Goal: Task Accomplishment & Management: Use online tool/utility

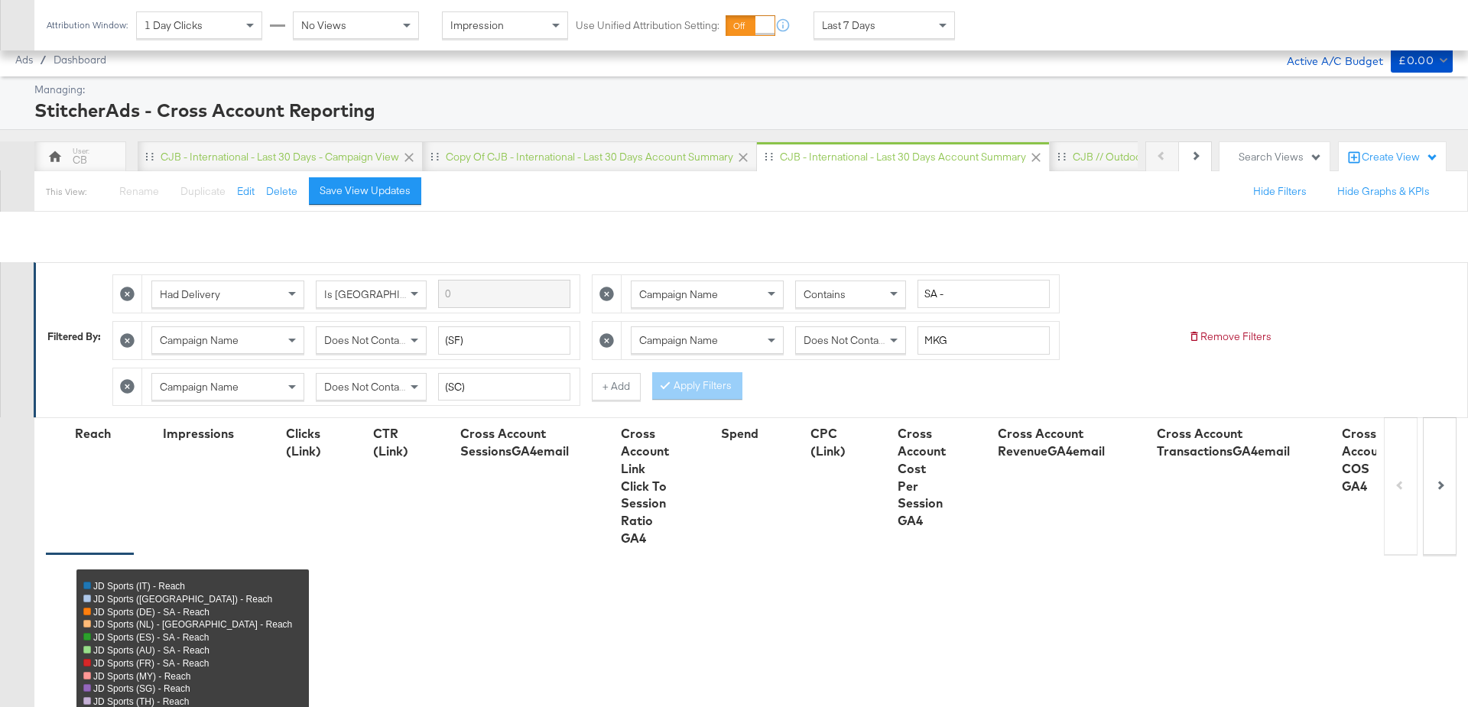
scroll to position [920, 0]
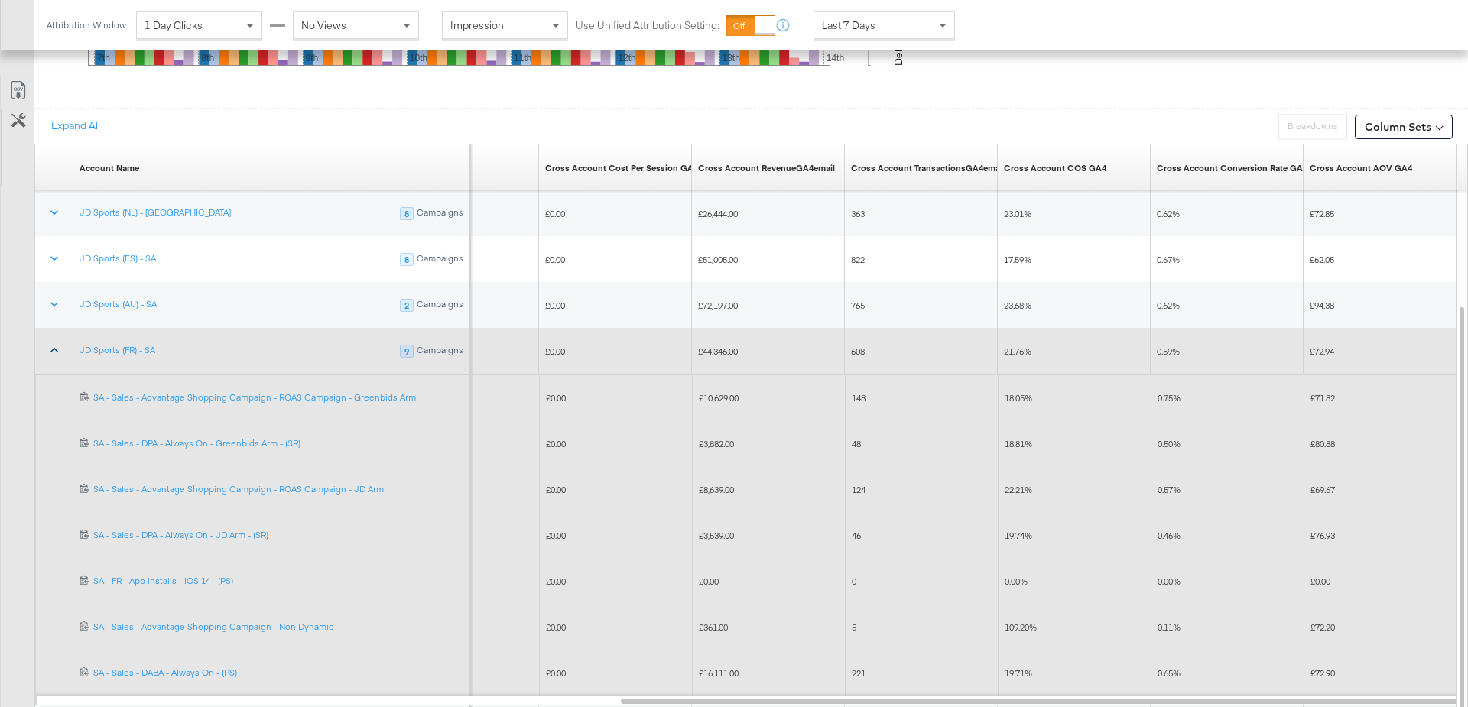
click at [47, 352] on icon at bounding box center [54, 349] width 15 height 15
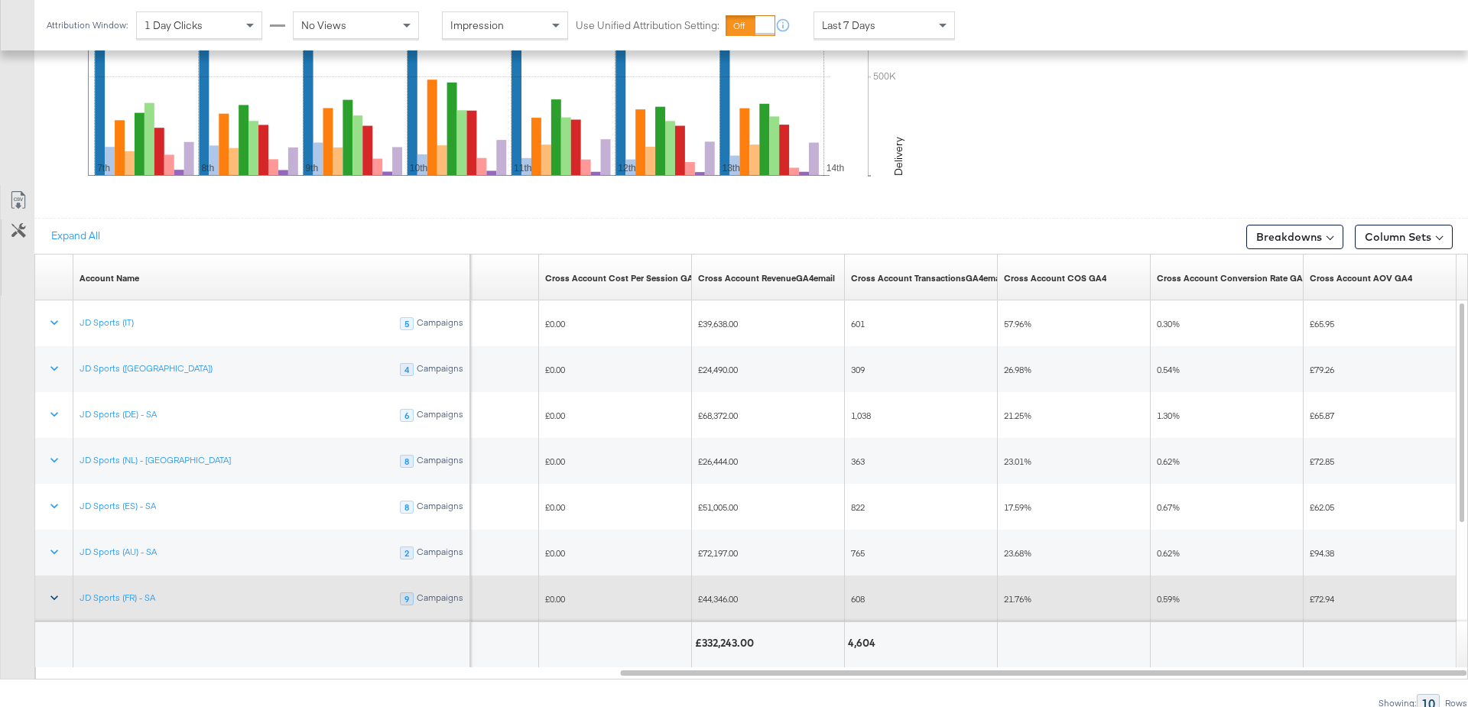
scroll to position [800, 0]
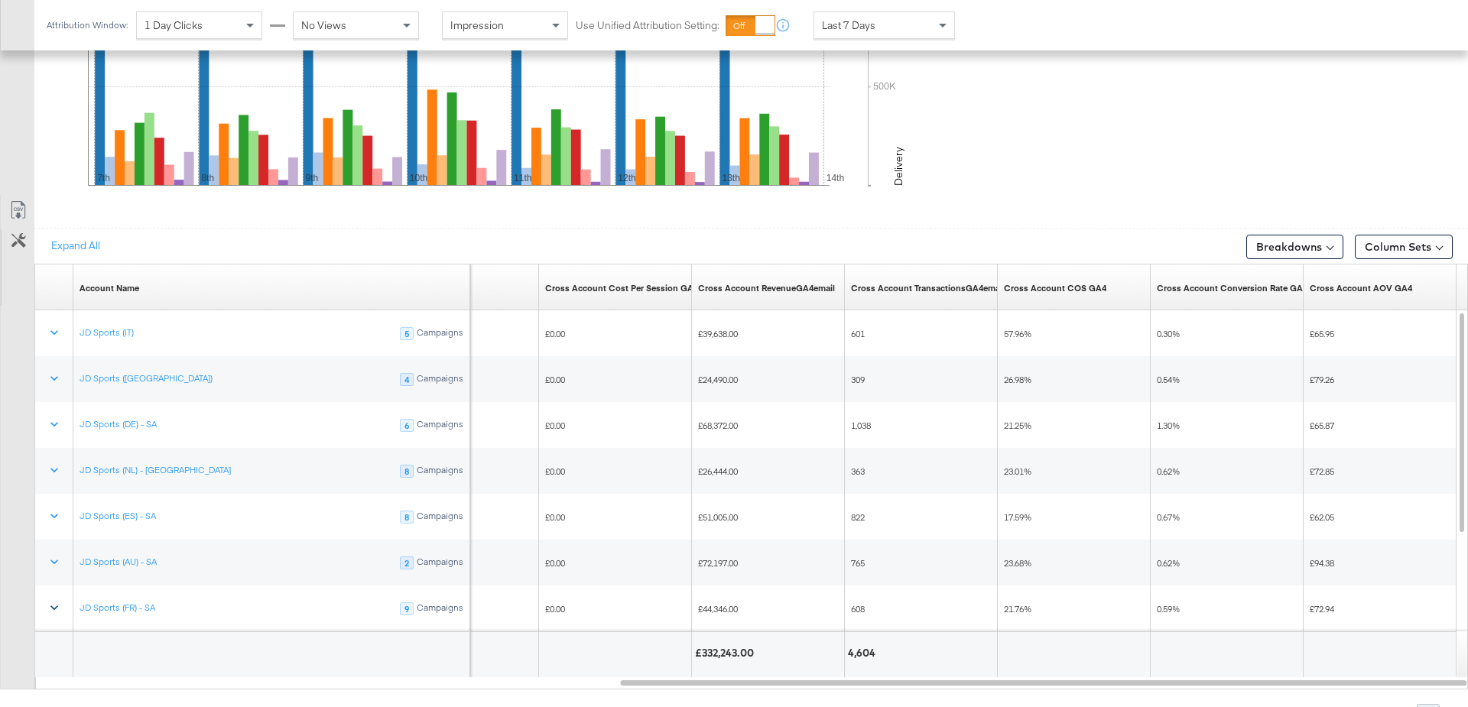
click at [913, 24] on div "Last 7 Days" at bounding box center [884, 25] width 140 height 26
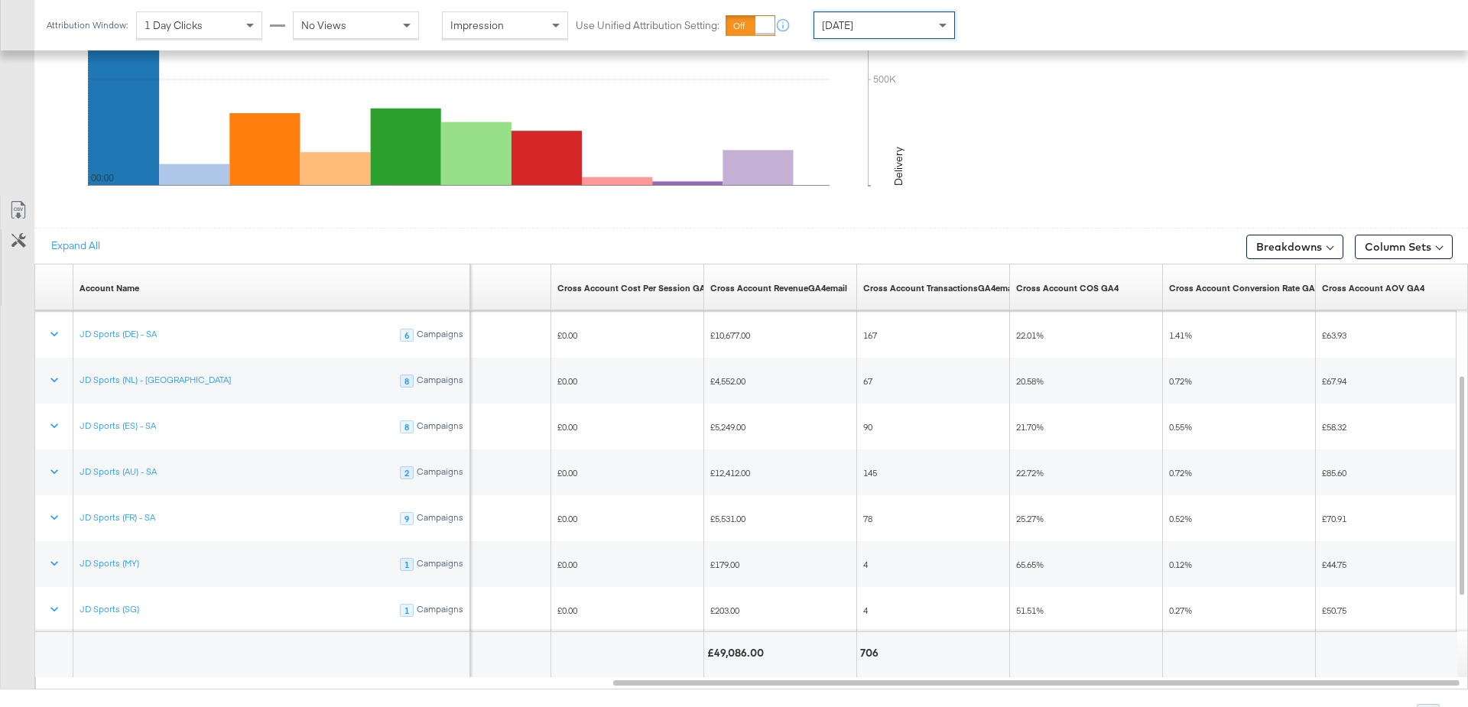
scroll to position [809, 0]
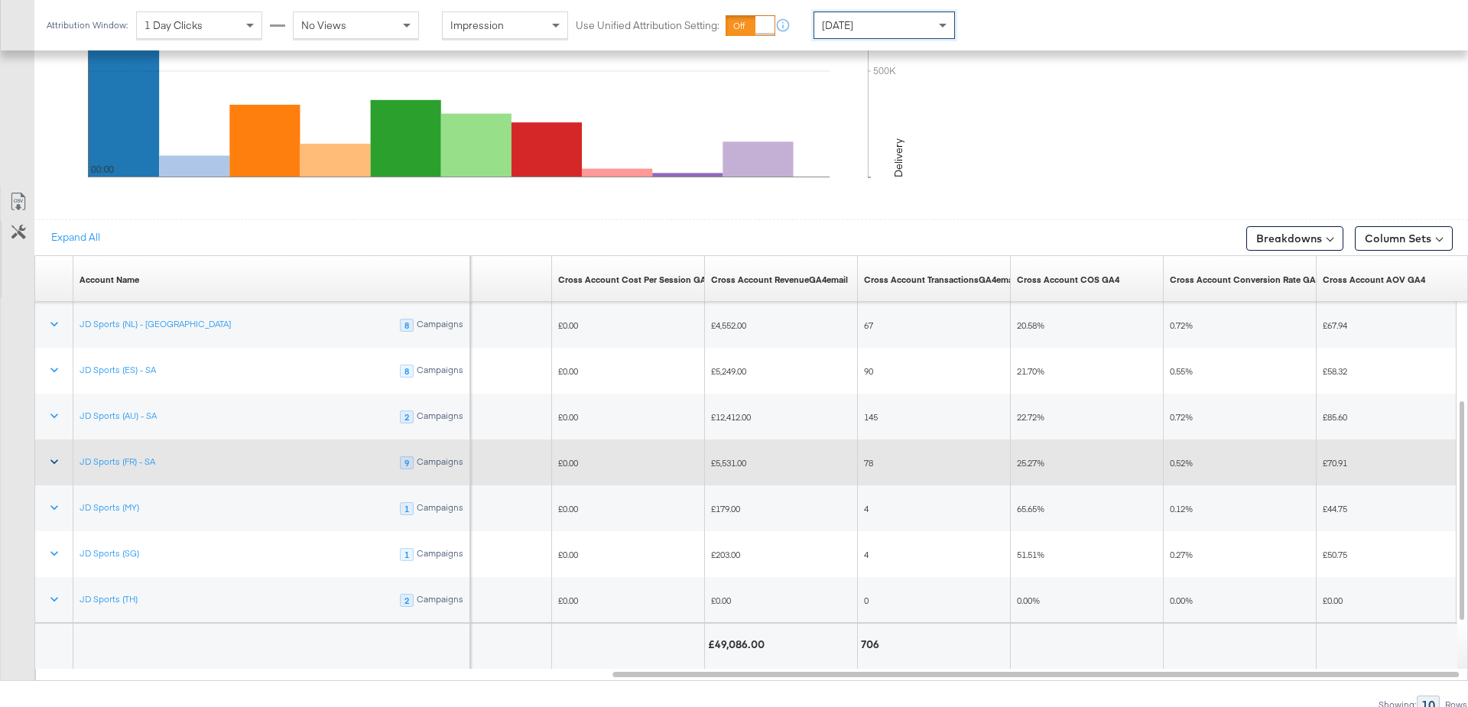
click at [50, 463] on icon at bounding box center [54, 461] width 15 height 15
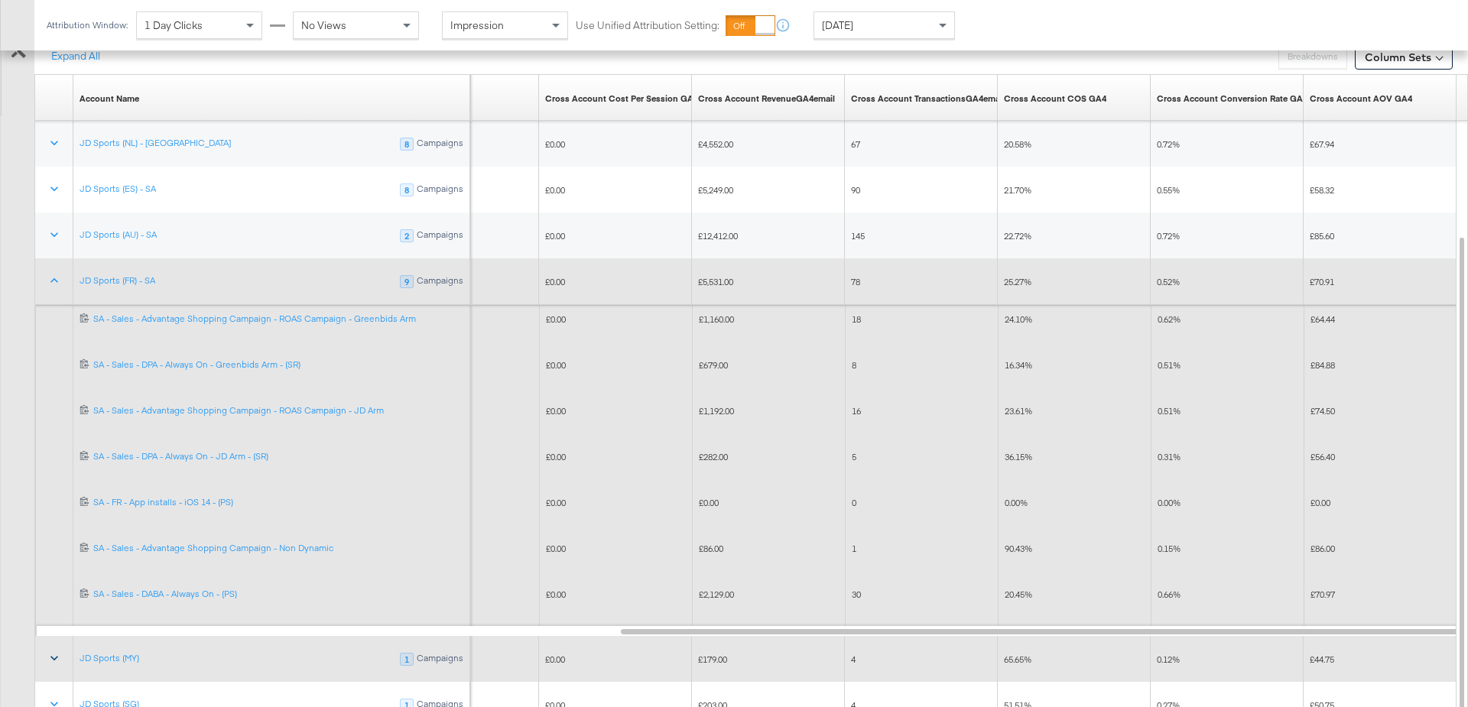
scroll to position [993, 0]
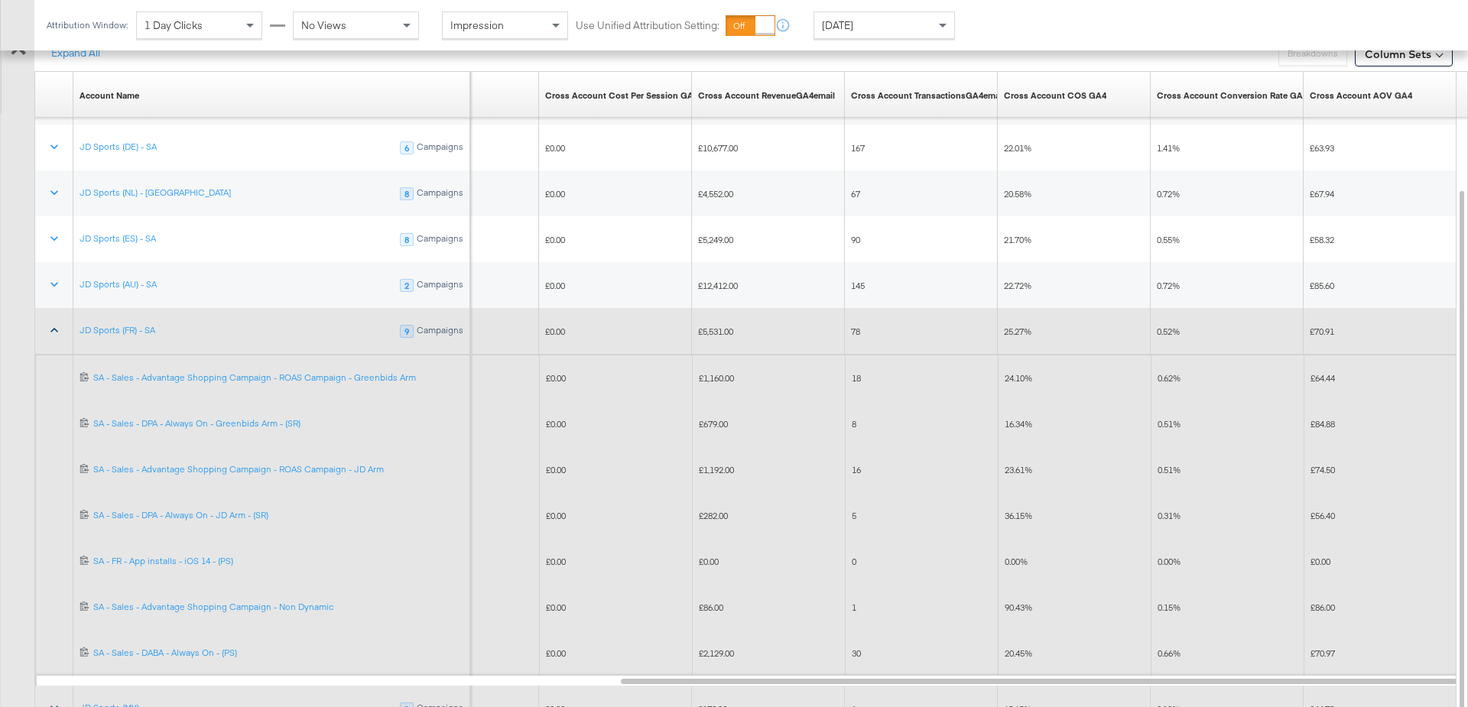
click at [58, 325] on icon at bounding box center [54, 330] width 15 height 15
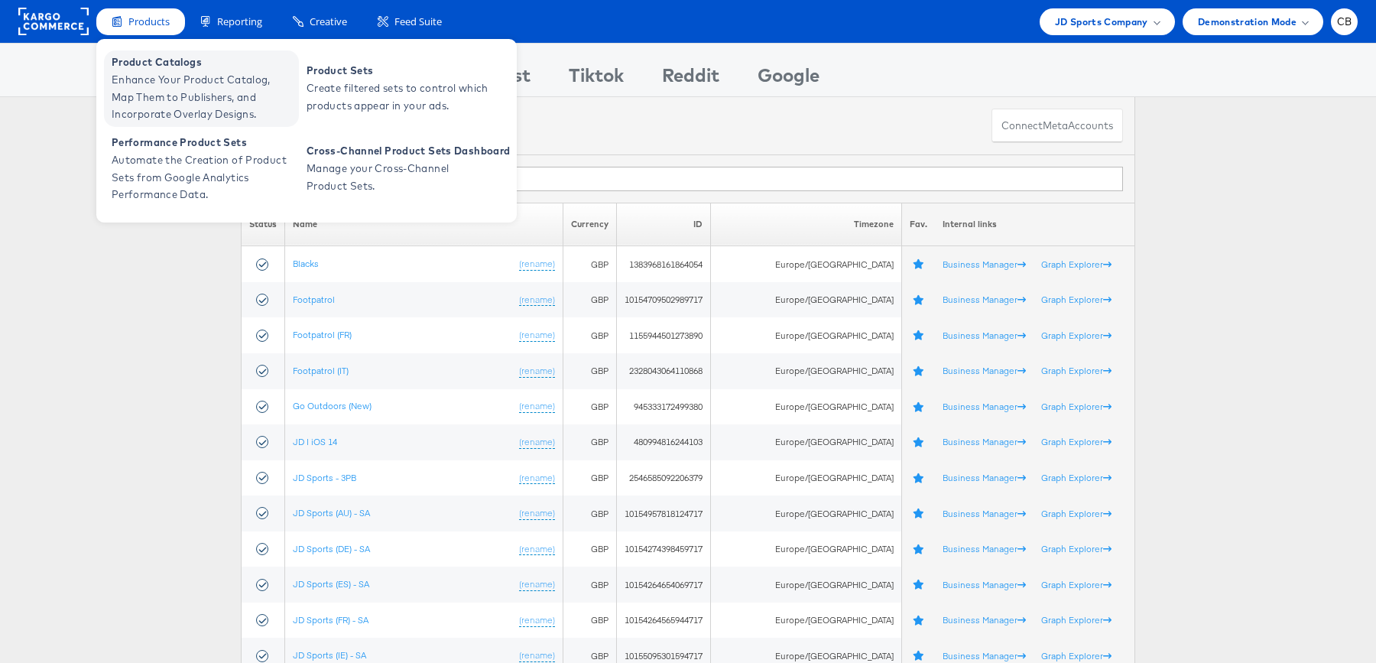
click at [162, 83] on span "Enhance Your Product Catalog, Map Them to Publishers, and Incorporate Overlay D…" at bounding box center [203, 97] width 183 height 52
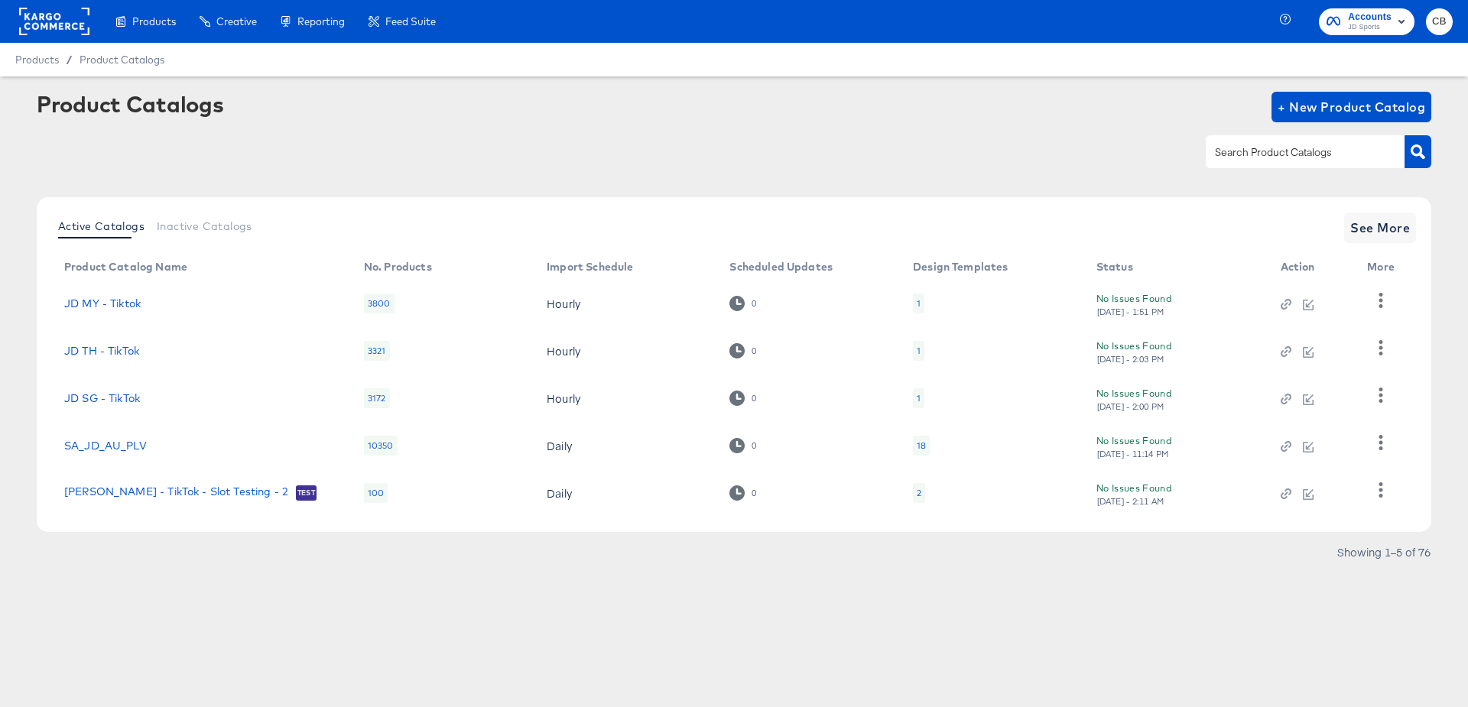
click at [1234, 154] on input "text" at bounding box center [1293, 153] width 163 height 18
type input "main"
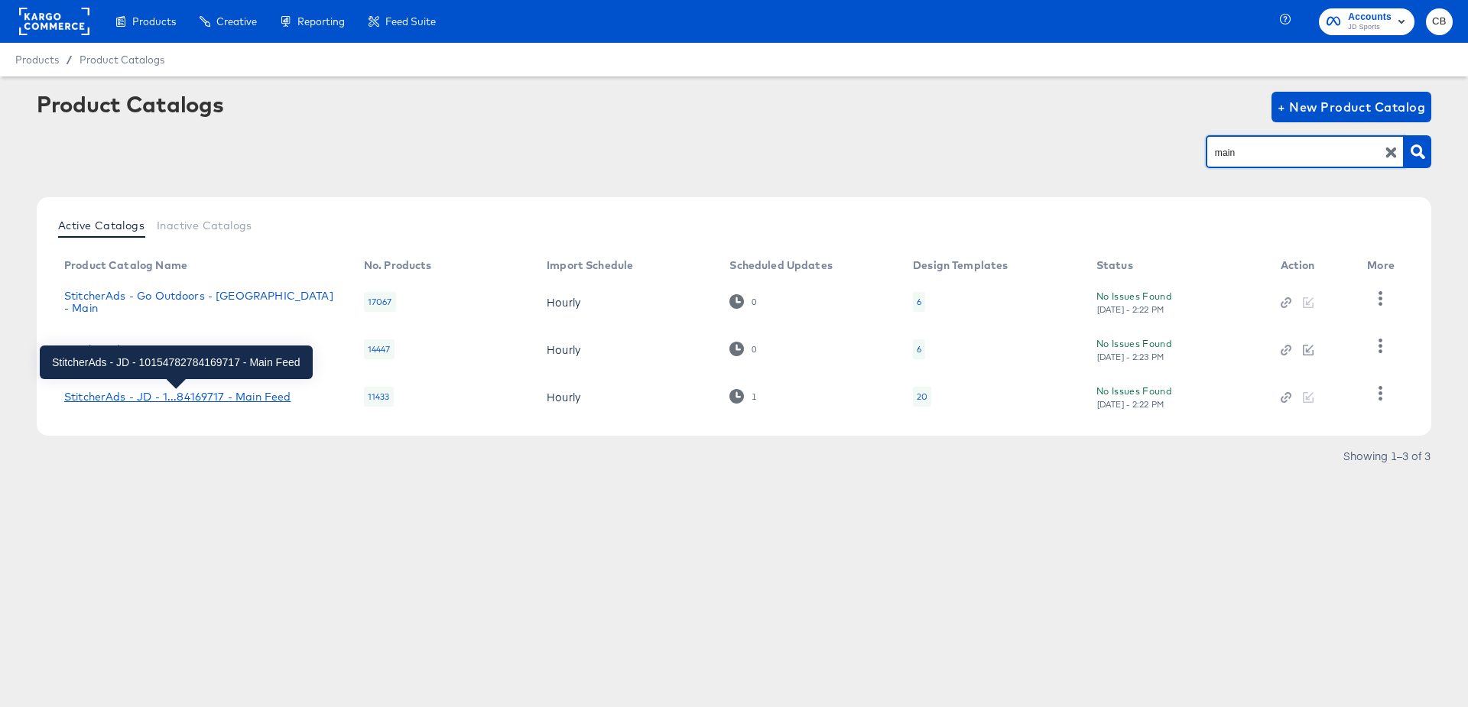
click at [177, 395] on div "StitcherAds - JD - 1...84169717 - Main Feed" at bounding box center [177, 397] width 226 height 12
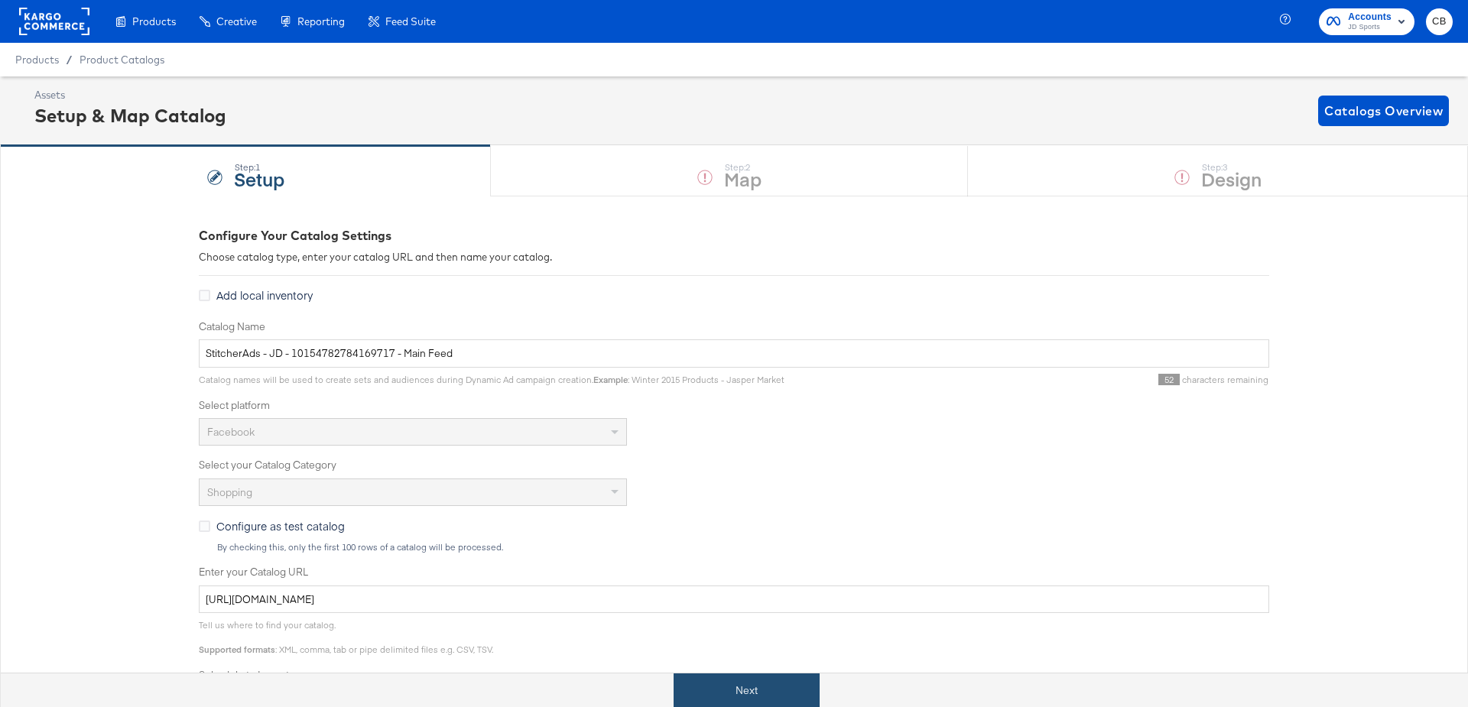
click at [748, 681] on button "Next" at bounding box center [747, 691] width 146 height 34
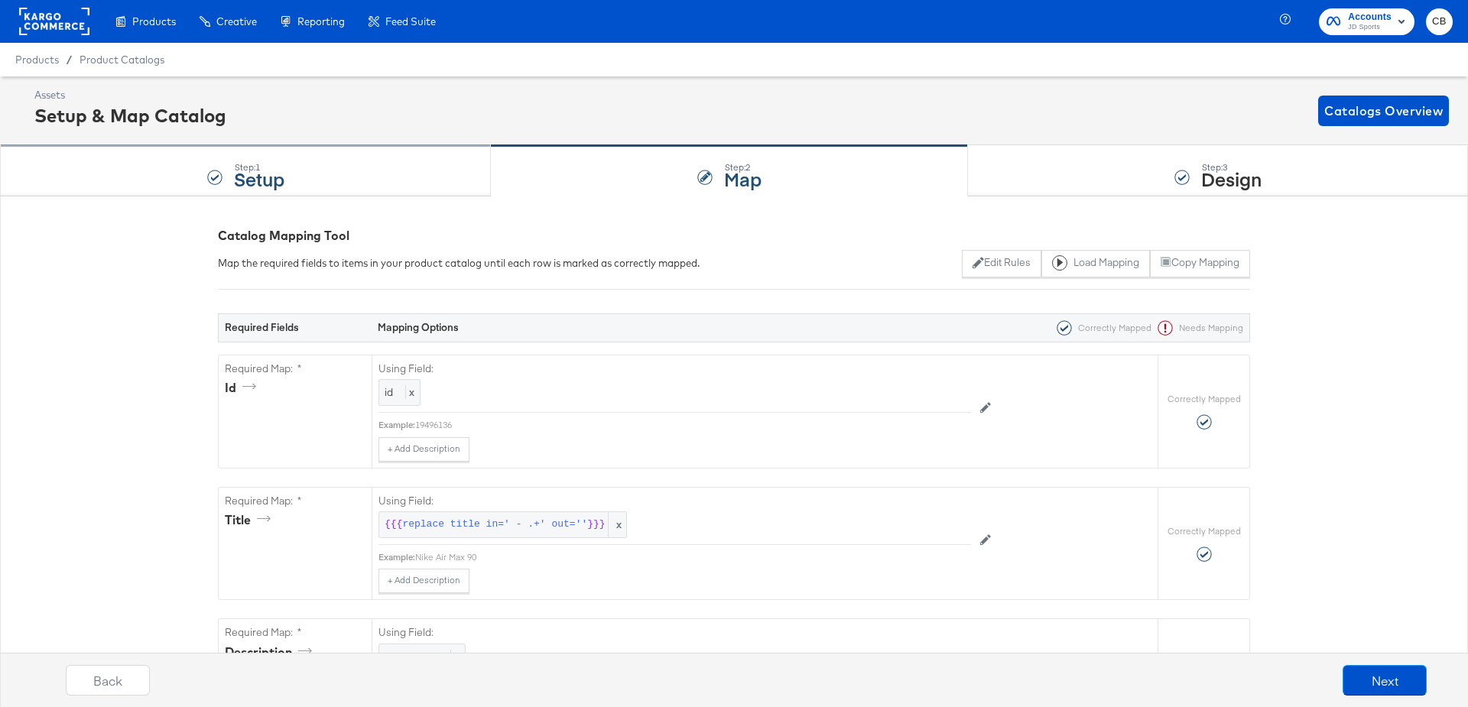
click at [381, 164] on div "Step: 1 Setup" at bounding box center [245, 171] width 491 height 50
